Goal: Task Accomplishment & Management: Manage account settings

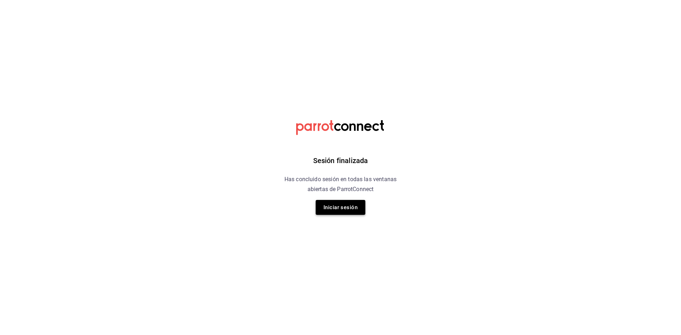
click at [340, 209] on button "Iniciar sesión" at bounding box center [341, 207] width 50 height 15
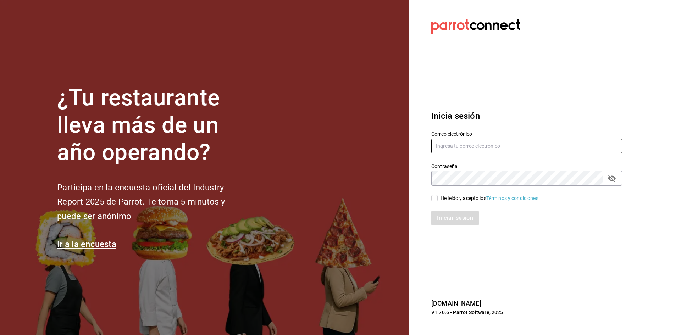
click at [473, 145] on input "text" at bounding box center [526, 146] width 191 height 15
type input "[EMAIL_ADDRESS][DOMAIN_NAME]"
click at [455, 199] on div "He leído y acepto los Términos y condiciones." at bounding box center [490, 198] width 99 height 7
click at [438, 199] on input "He leído y acepto los Términos y condiciones." at bounding box center [434, 198] width 6 height 6
checkbox input "true"
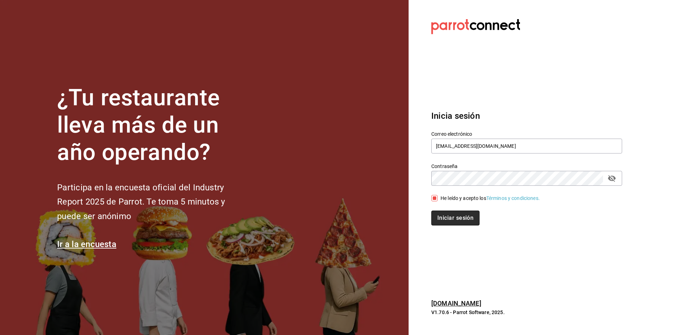
click at [458, 213] on button "Iniciar sesión" at bounding box center [455, 218] width 48 height 15
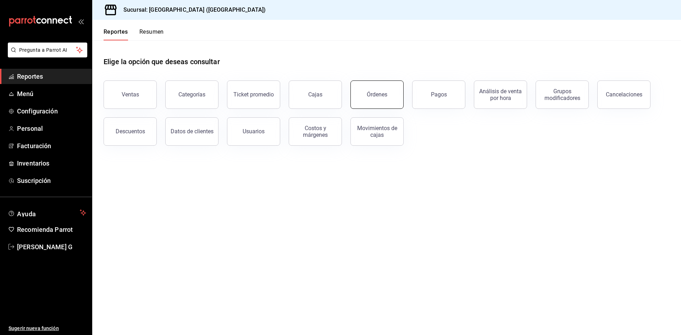
click at [366, 90] on button "Órdenes" at bounding box center [376, 95] width 53 height 28
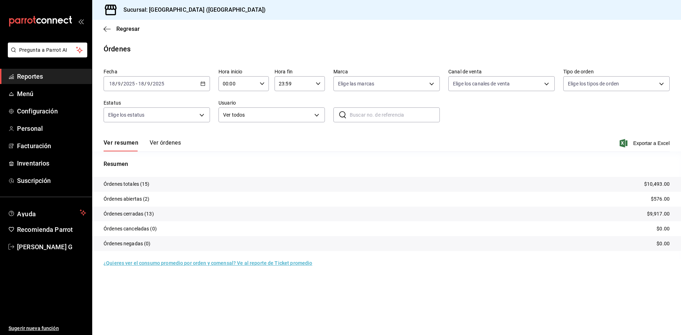
click at [176, 92] on div "Fecha 2025-09-18 18 / 9 / 2025 - 2025-09-18 18 / 9 / 2025 Hora inicio 00:00 Hor…" at bounding box center [387, 98] width 566 height 65
click at [176, 88] on div "2025-09-18 18 / 9 / 2025 - 2025-09-18 18 / 9 / 2025" at bounding box center [157, 83] width 106 height 15
click at [146, 120] on span "Ayer" at bounding box center [137, 120] width 55 height 7
